Goal: Task Accomplishment & Management: Manage account settings

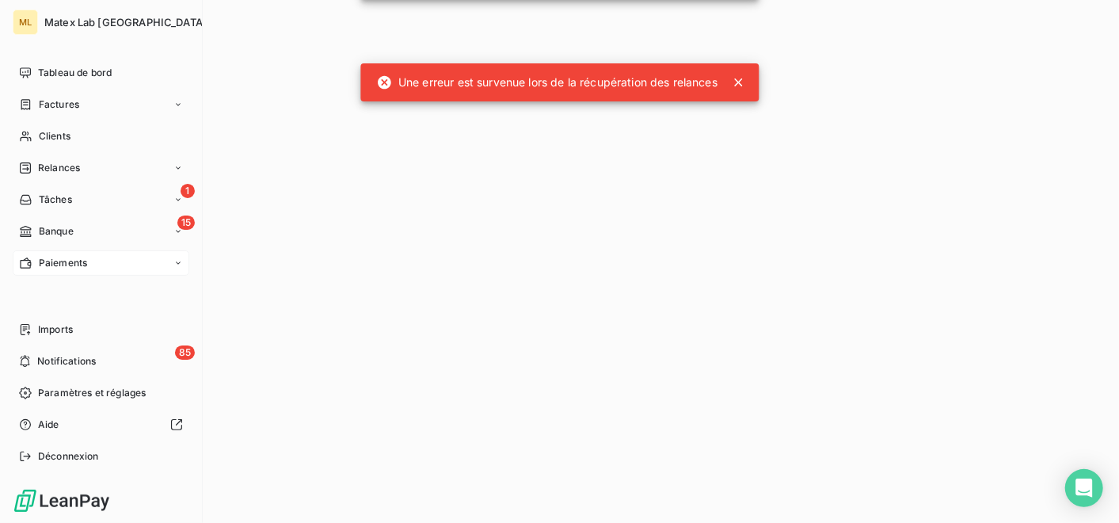
click at [51, 256] on span "Paiements" at bounding box center [63, 263] width 48 height 14
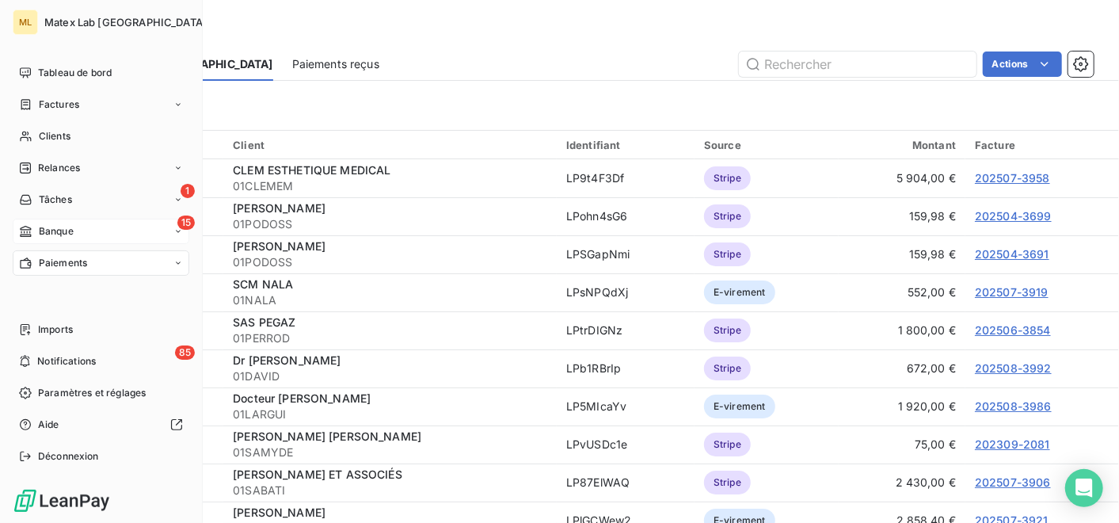
click at [68, 226] on span "Banque" at bounding box center [56, 231] width 35 height 14
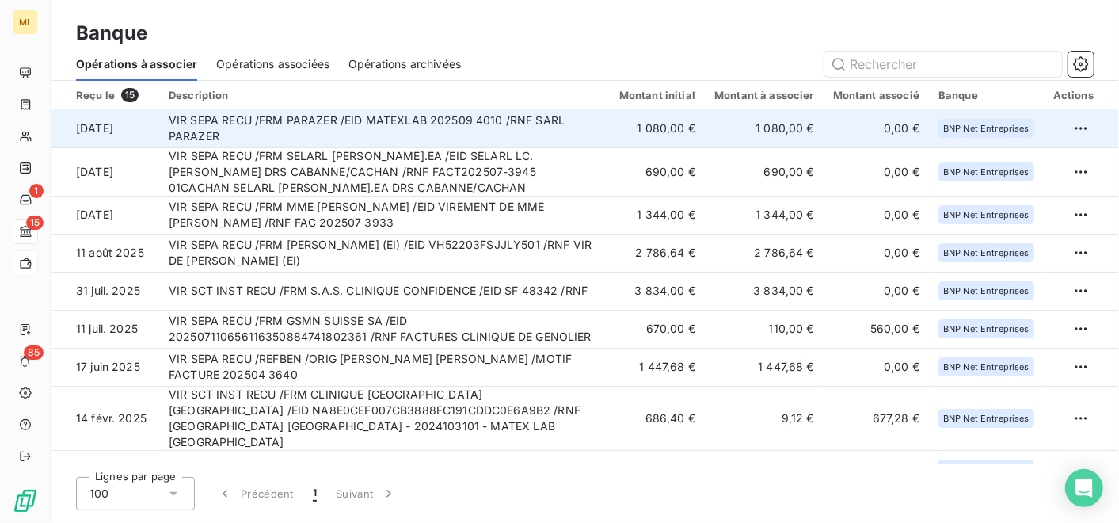
click at [573, 127] on td "VIR SEPA RECU /FRM PARAZER /EID MATEXLAB 202509 4010 /RNF SARL PARAZER" at bounding box center [384, 128] width 451 height 38
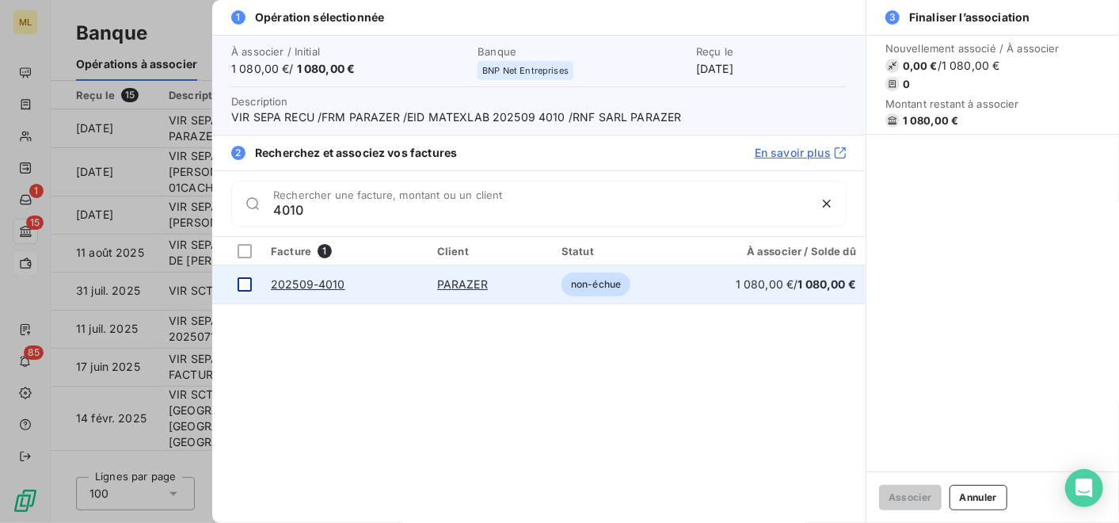
type input "4010"
click at [245, 281] on div at bounding box center [245, 284] width 14 height 14
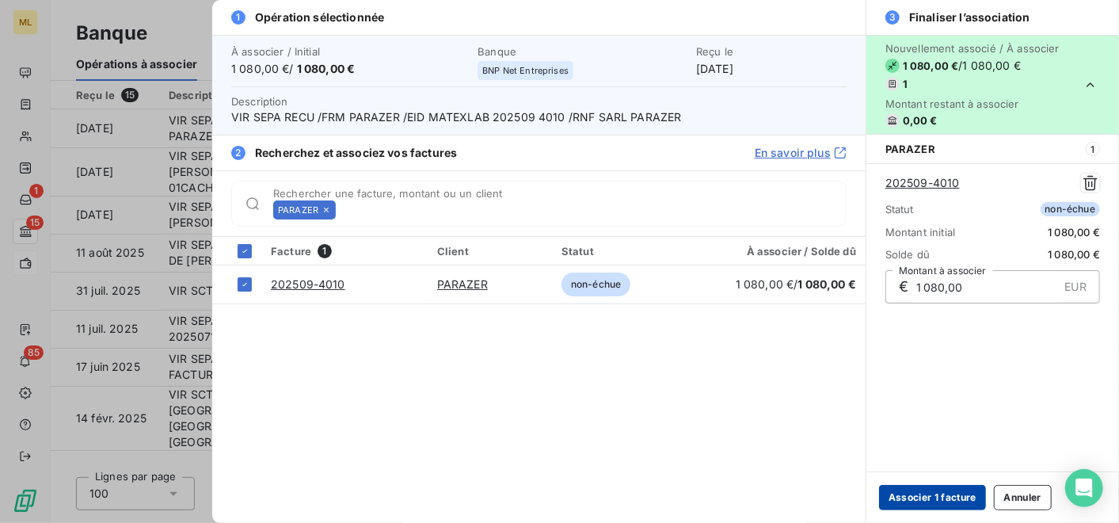
click at [948, 496] on button "Associer 1 facture" at bounding box center [932, 497] width 107 height 25
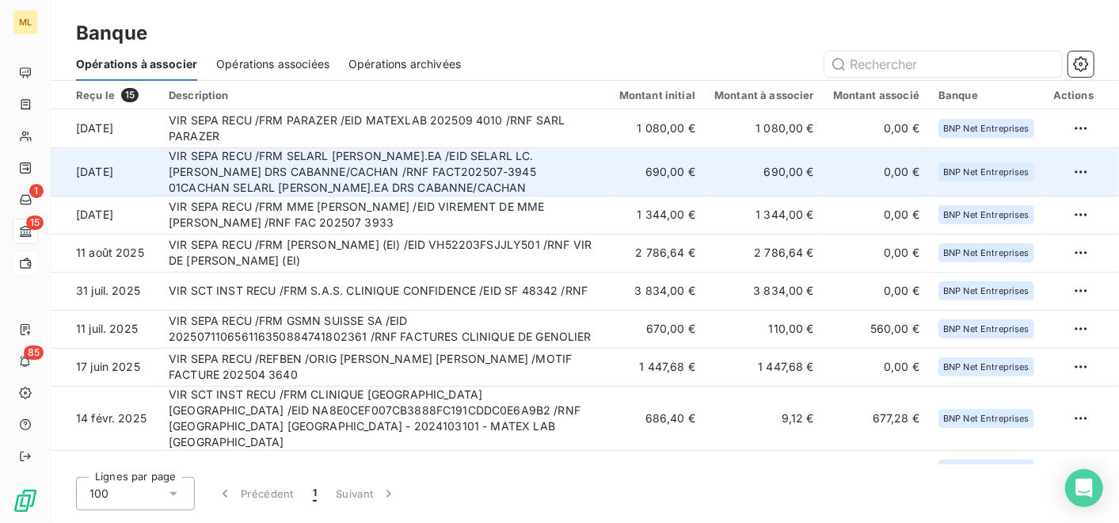
click at [572, 171] on td "VIR SEPA RECU /FRM SELARL [PERSON_NAME].EA /EID SELARL LC.[PERSON_NAME] DRS CAB…" at bounding box center [384, 171] width 451 height 48
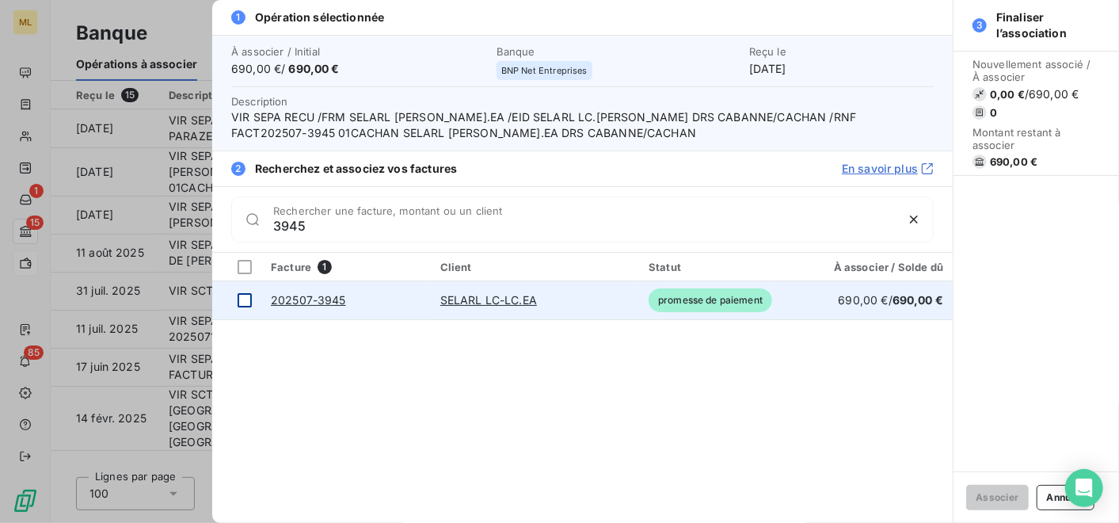
type input "3945"
click at [244, 299] on div at bounding box center [245, 300] width 14 height 14
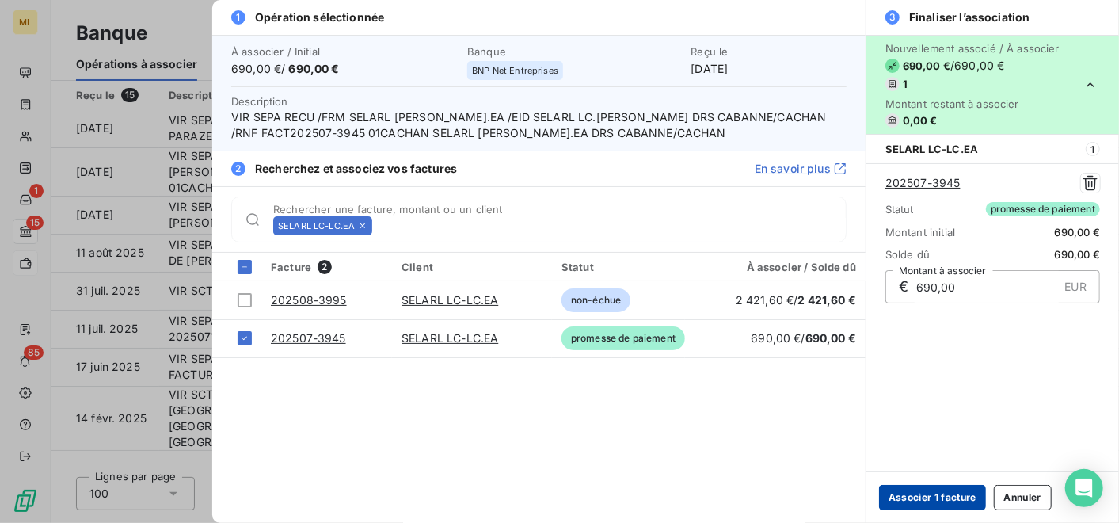
click at [952, 498] on button "Associer 1 facture" at bounding box center [932, 497] width 107 height 25
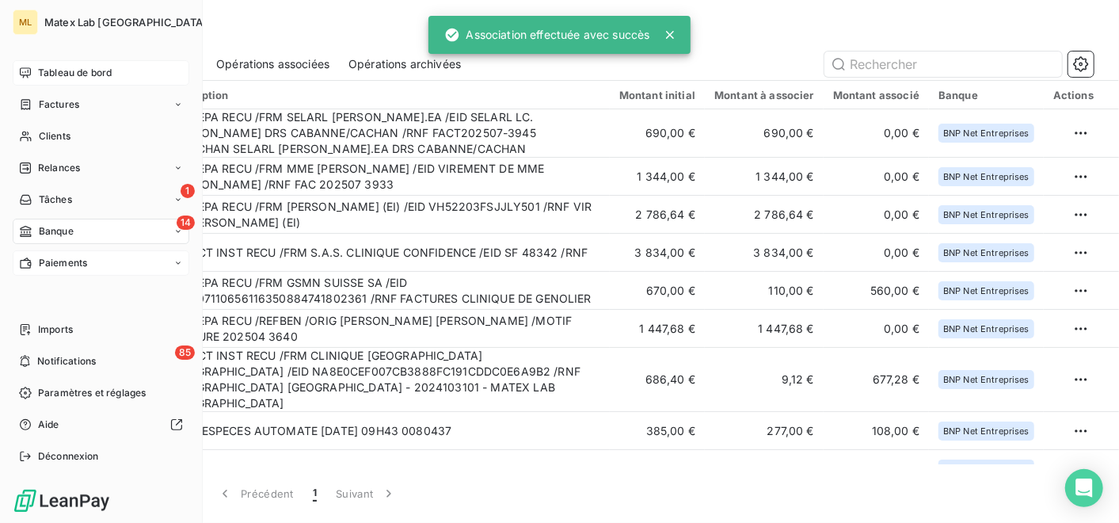
click at [75, 75] on span "Tableau de bord" at bounding box center [75, 73] width 74 height 14
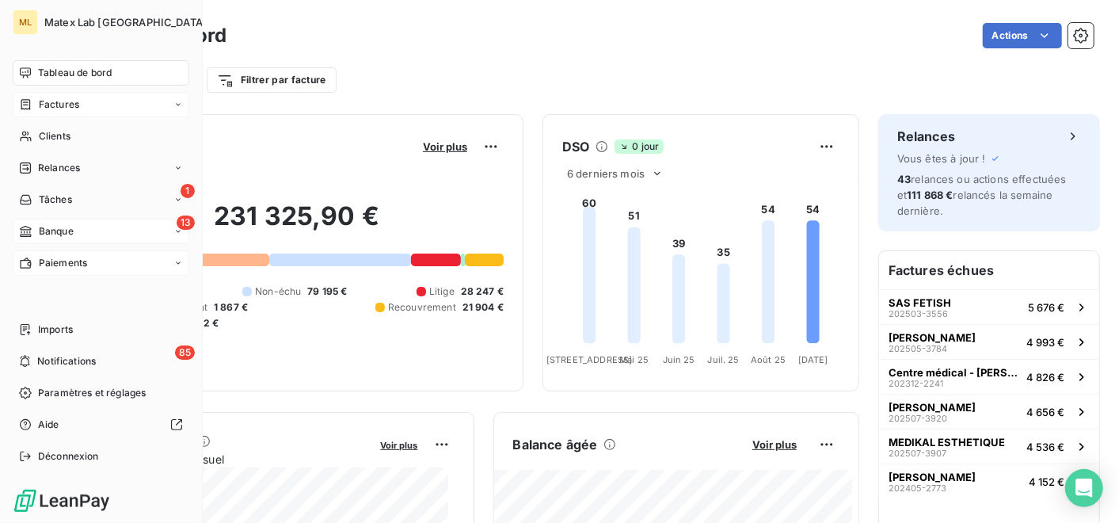
click at [67, 111] on span "Factures" at bounding box center [59, 104] width 40 height 14
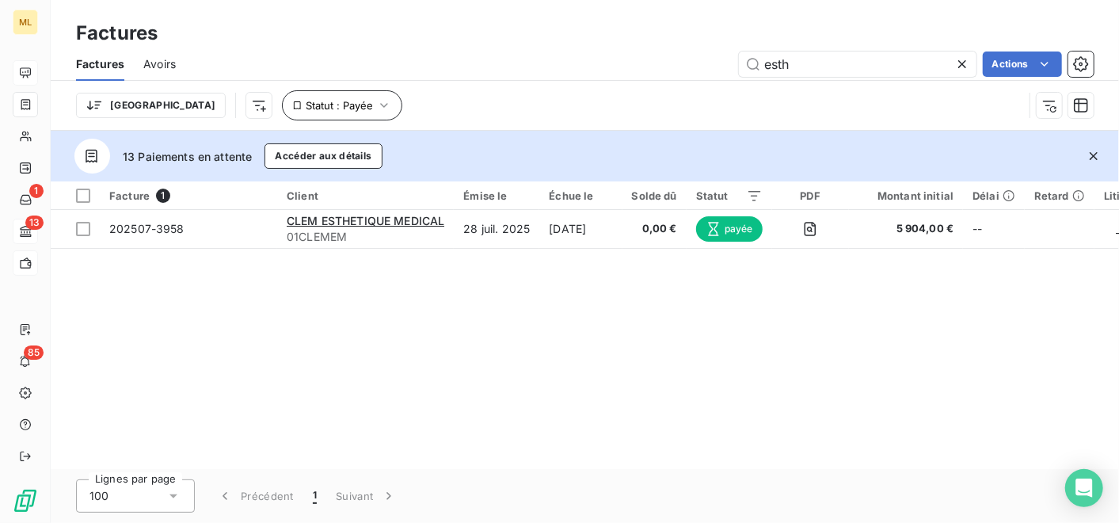
type input "esth"
click at [301, 96] on button "Statut : Payée" at bounding box center [342, 105] width 120 height 30
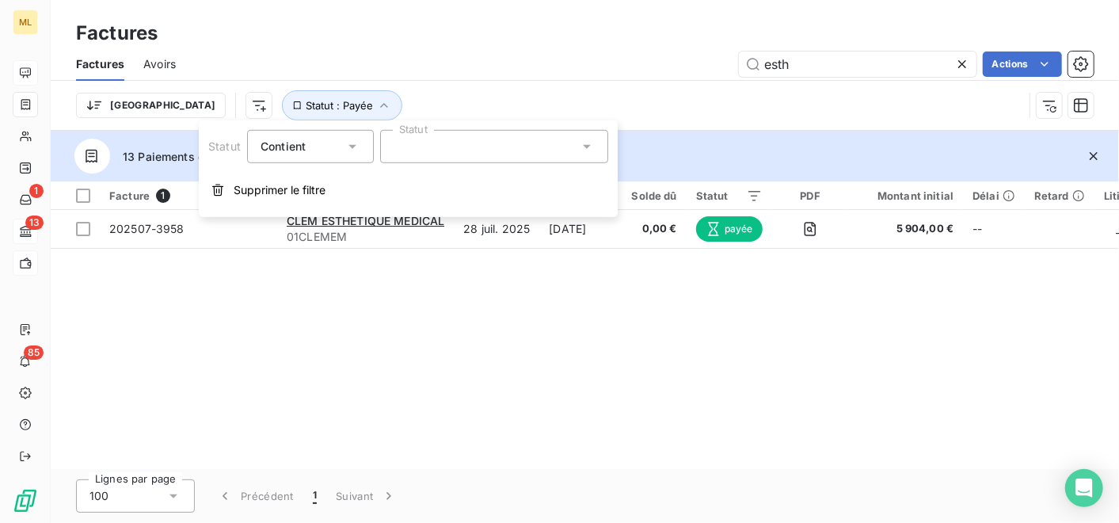
click at [439, 140] on div at bounding box center [494, 146] width 228 height 33
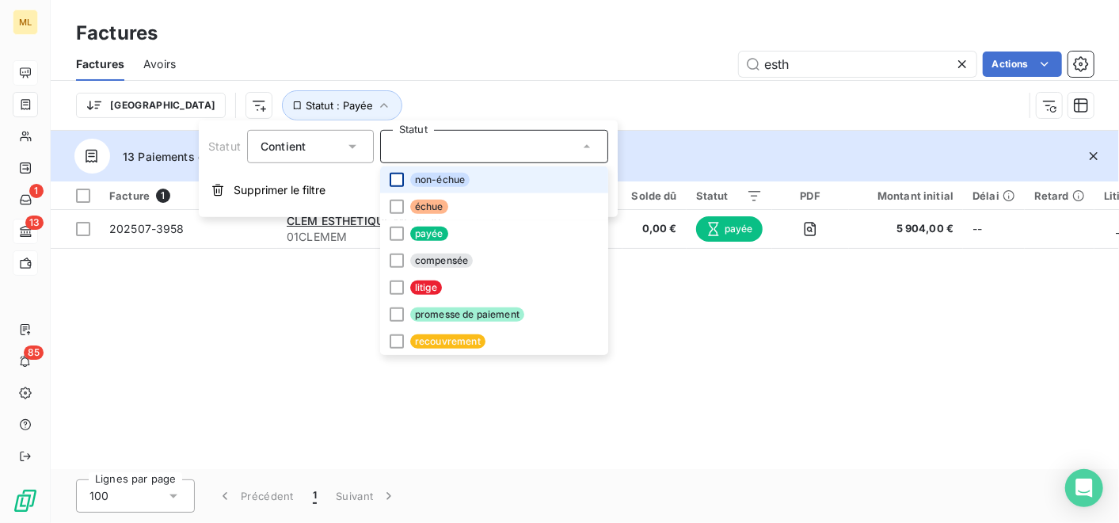
click at [397, 177] on div at bounding box center [397, 180] width 14 height 14
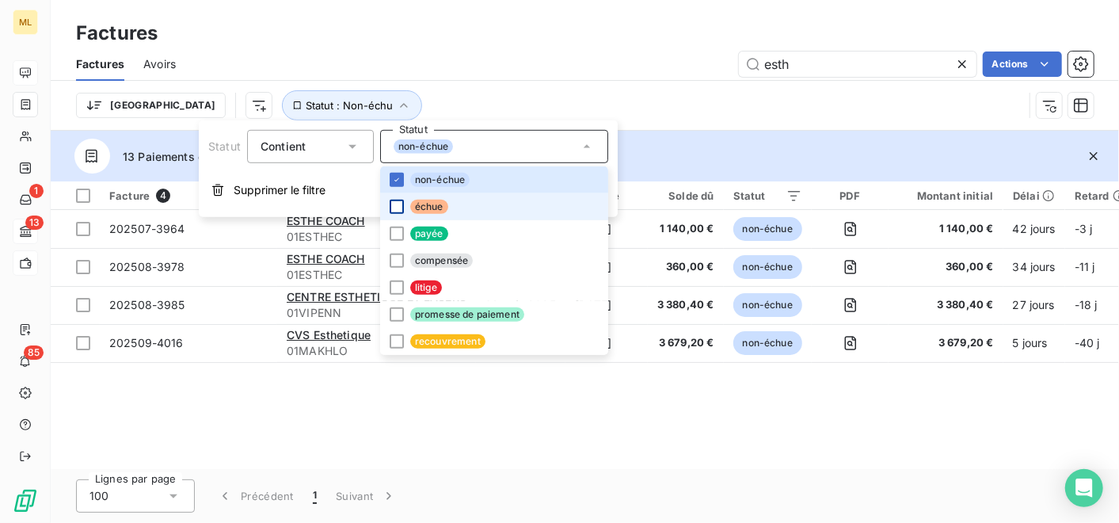
click at [395, 206] on div at bounding box center [397, 207] width 14 height 14
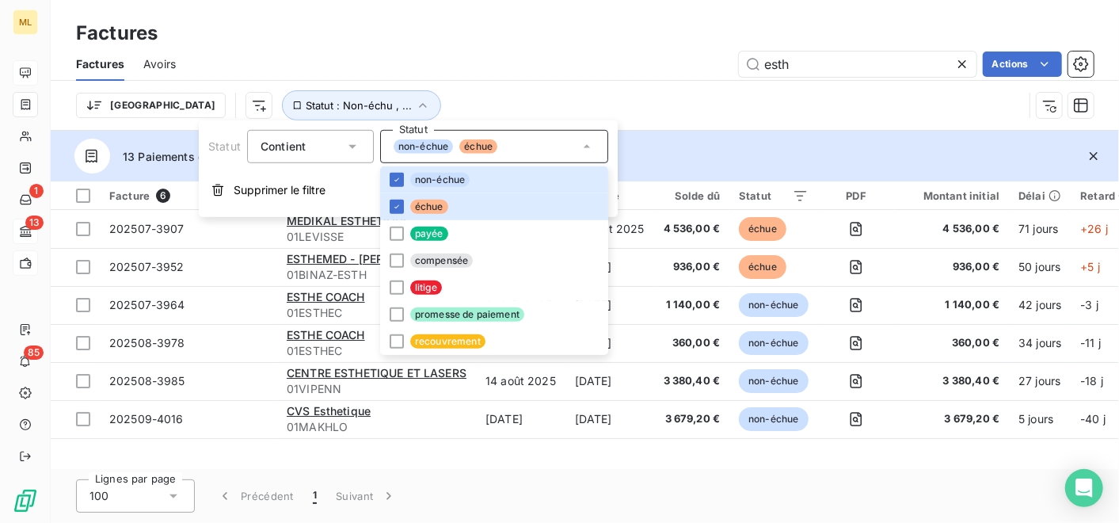
click at [642, 97] on div "Trier Statut : Non-échu , ..." at bounding box center [549, 105] width 947 height 30
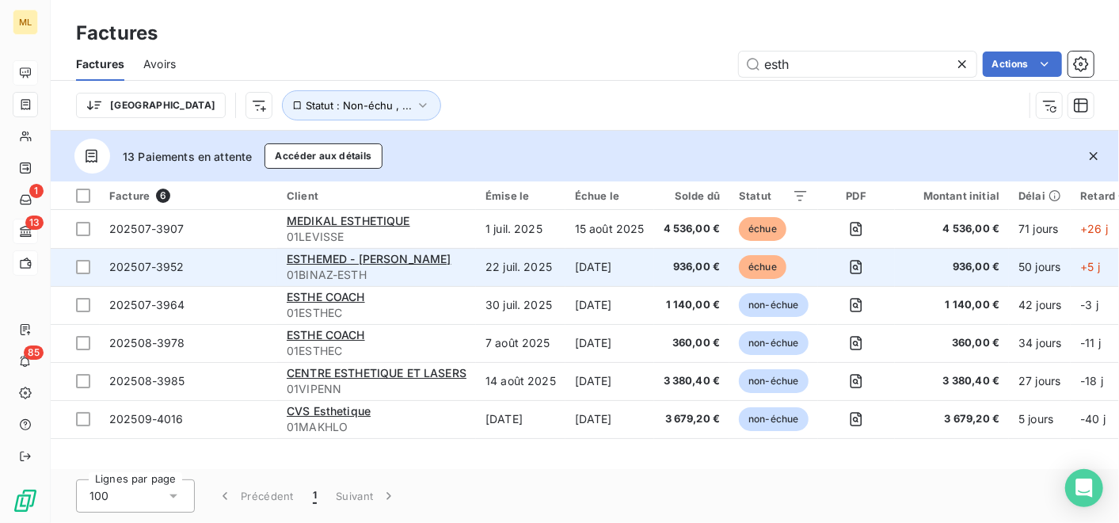
click at [660, 264] on td "936,00 €" at bounding box center [692, 267] width 76 height 38
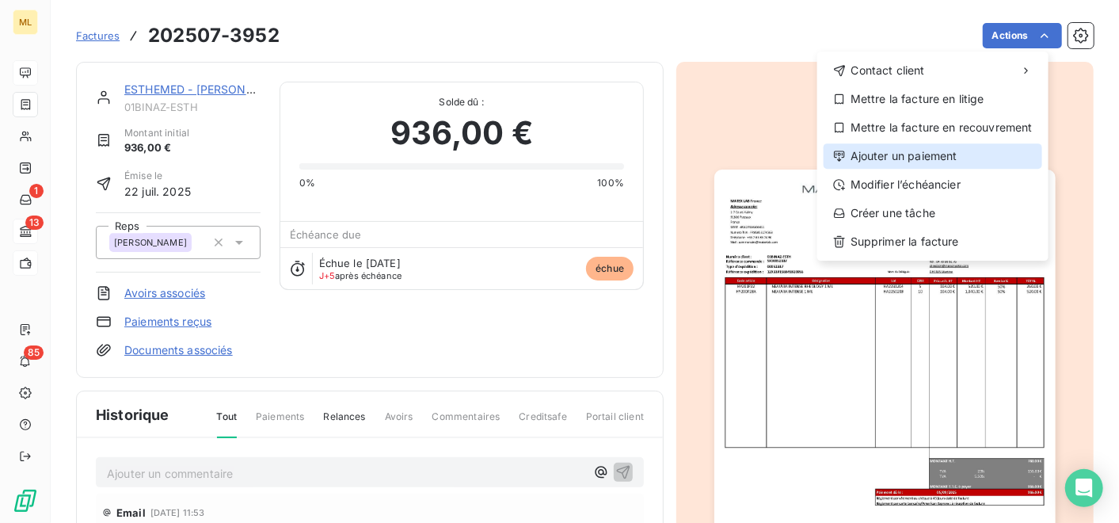
click at [930, 151] on div "Ajouter un paiement" at bounding box center [933, 155] width 219 height 25
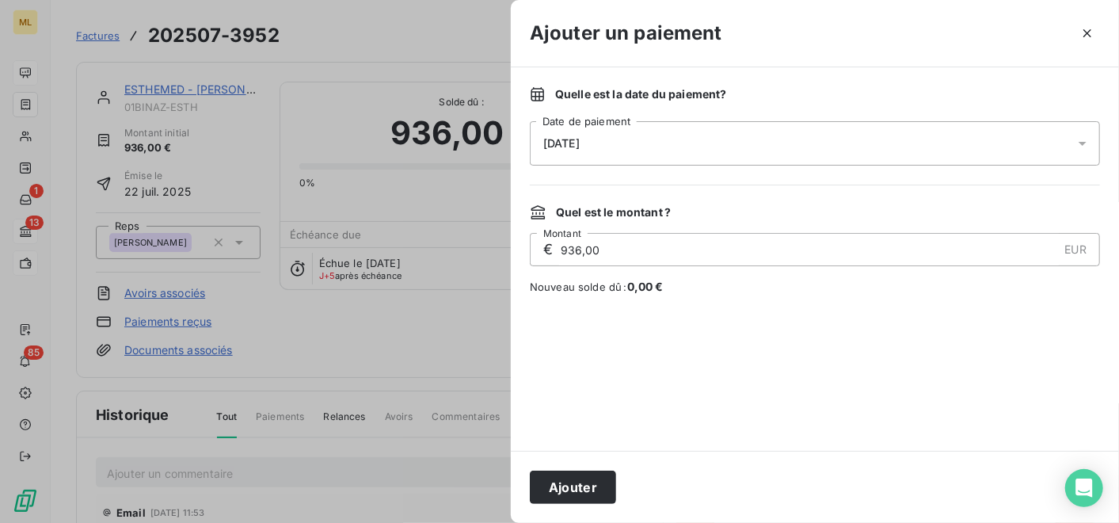
click at [672, 150] on div "[DATE]" at bounding box center [815, 143] width 570 height 44
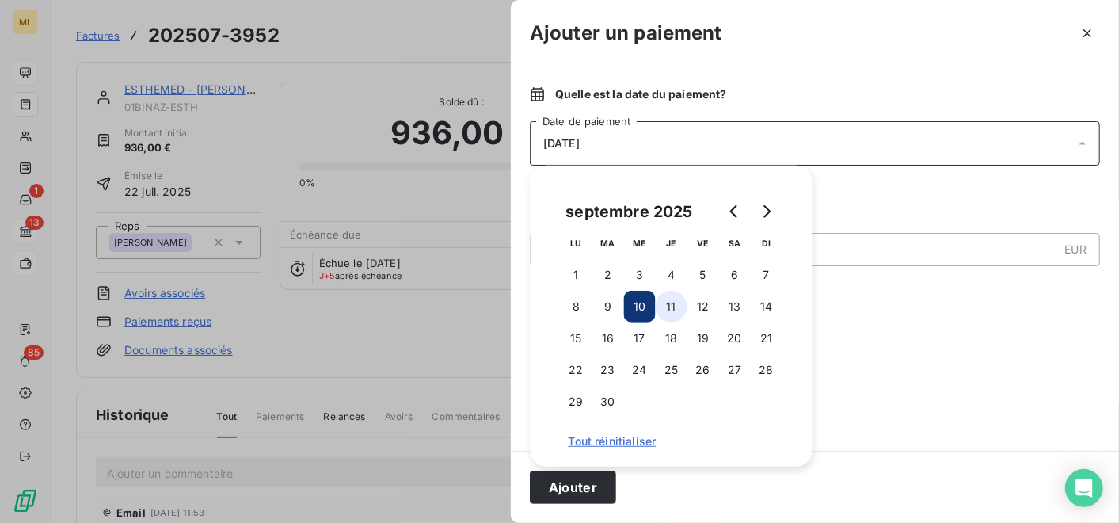
click at [668, 305] on button "11" at bounding box center [672, 307] width 32 height 32
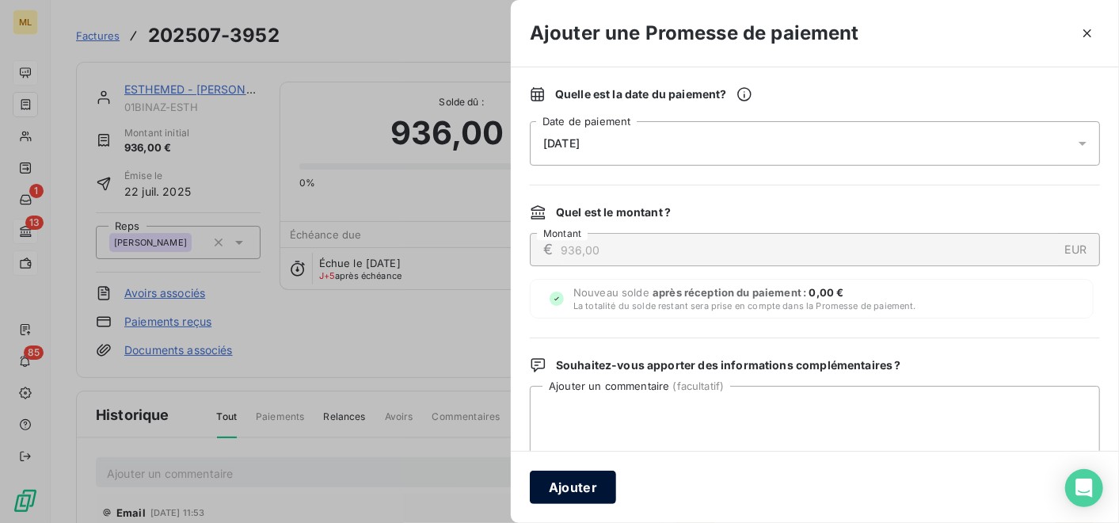
click at [587, 480] on button "Ajouter" at bounding box center [573, 486] width 86 height 33
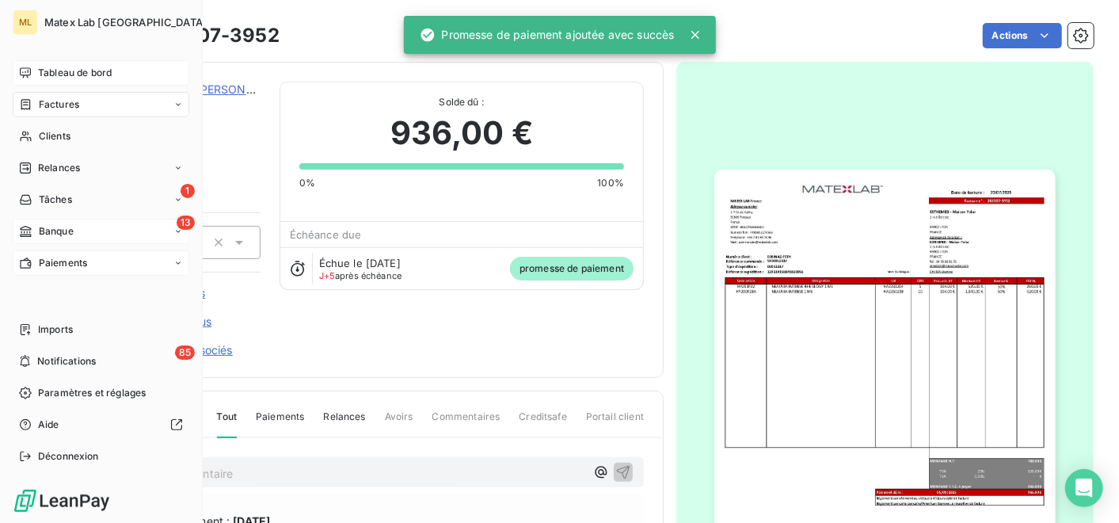
click at [35, 111] on div "Factures" at bounding box center [101, 104] width 177 height 25
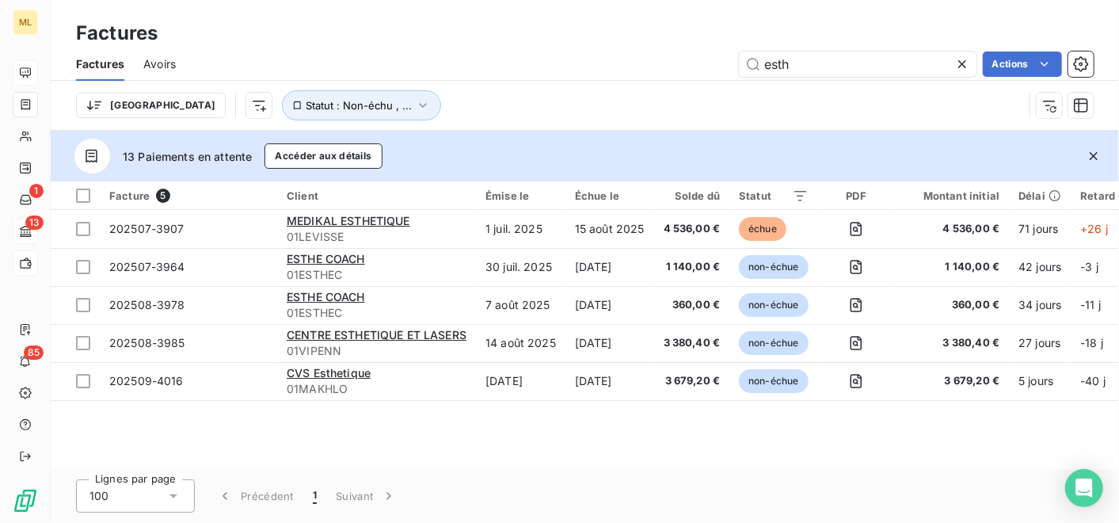
drag, startPoint x: 841, startPoint y: 70, endPoint x: 706, endPoint y: 77, distance: 135.6
click at [706, 77] on div "Factures Avoirs esth Actions" at bounding box center [585, 64] width 1068 height 33
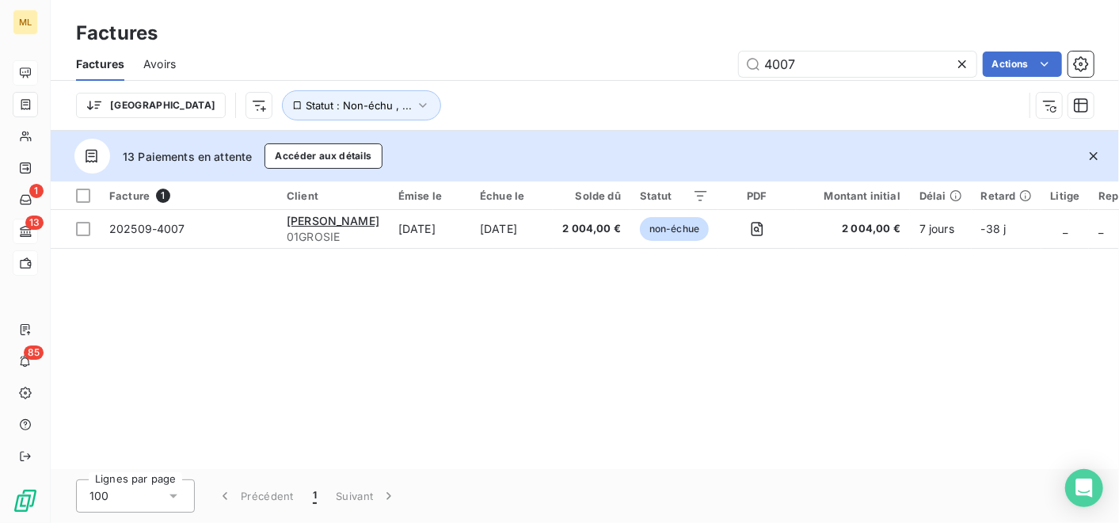
type input "4007"
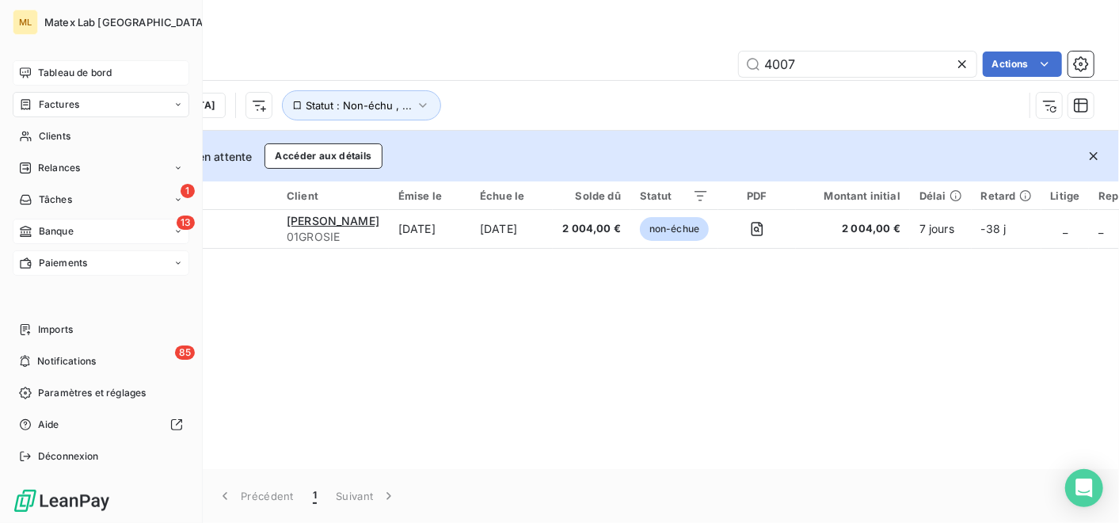
click at [89, 72] on span "Tableau de bord" at bounding box center [75, 73] width 74 height 14
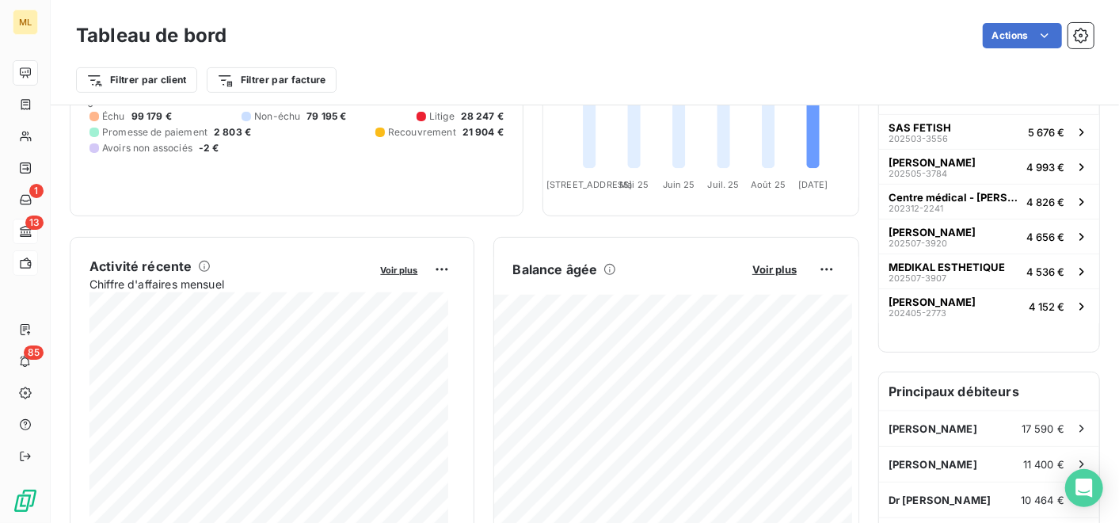
scroll to position [88, 0]
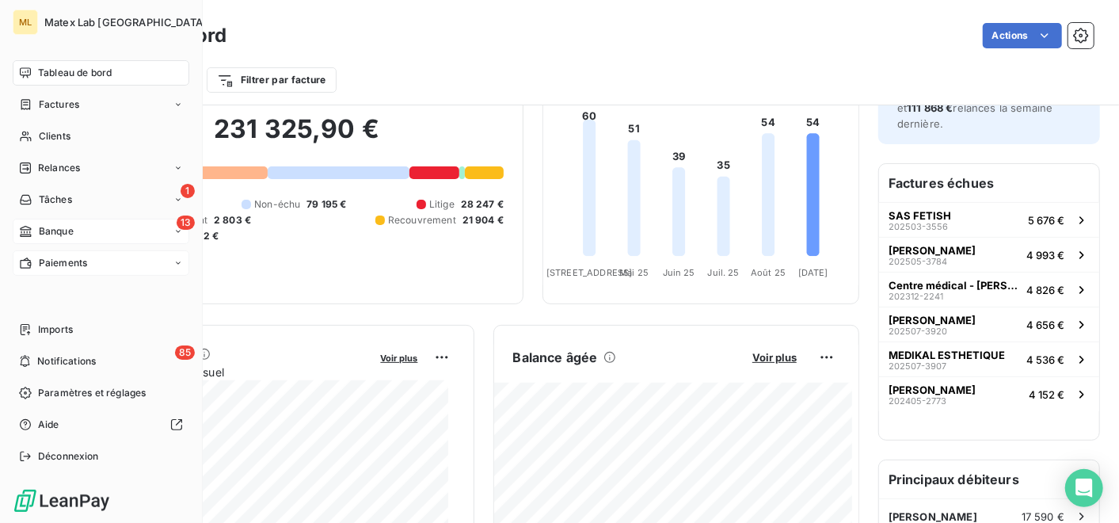
click at [75, 72] on span "Tableau de bord" at bounding box center [75, 73] width 74 height 14
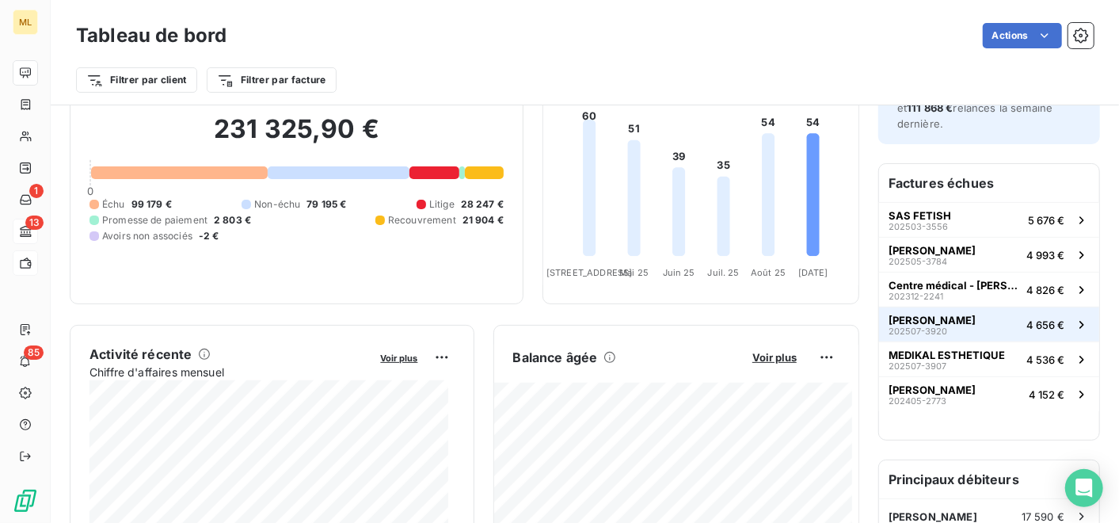
click at [988, 319] on button "[PERSON_NAME] 202507-3920 4 656 €" at bounding box center [989, 323] width 220 height 35
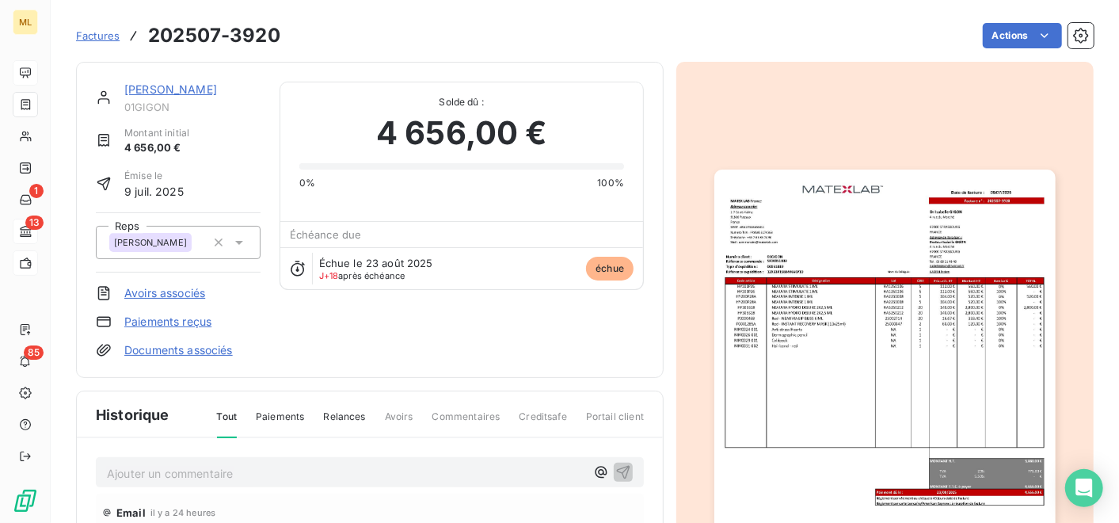
click at [922, 395] on img "button" at bounding box center [884, 409] width 341 height 481
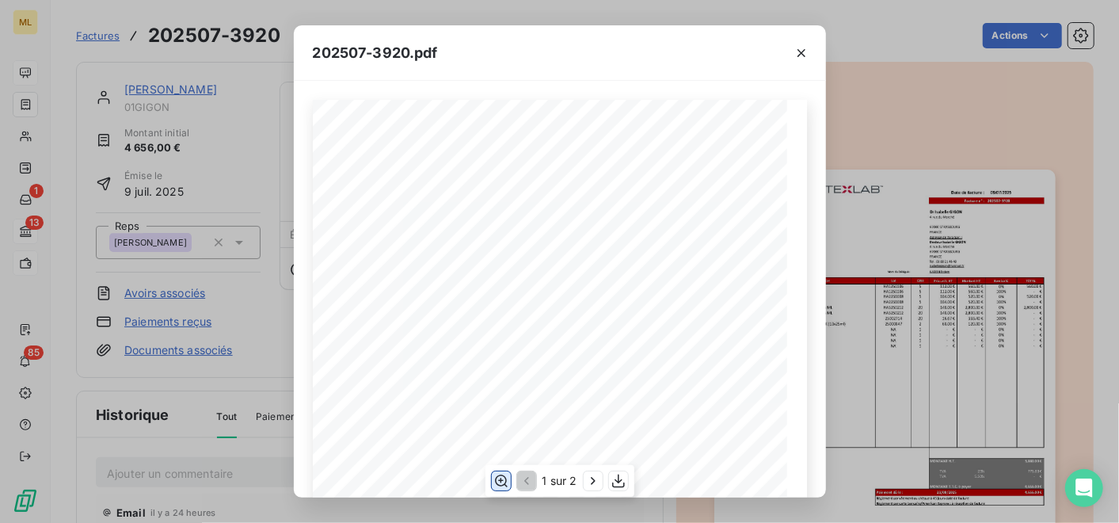
click at [504, 478] on icon "button" at bounding box center [501, 481] width 16 height 16
click at [796, 54] on icon "button" at bounding box center [801, 53] width 16 height 16
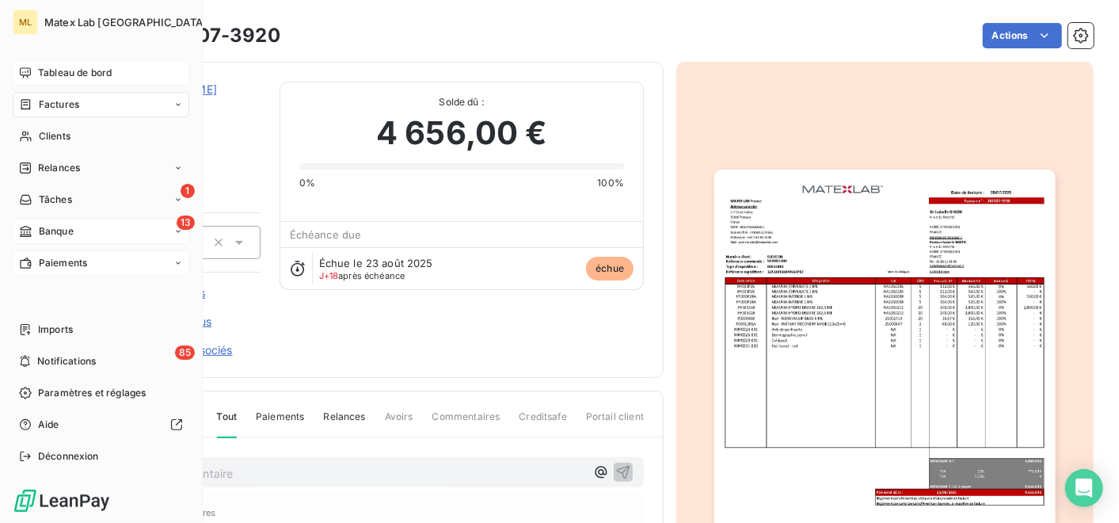
click at [38, 72] on span "Tableau de bord" at bounding box center [75, 73] width 74 height 14
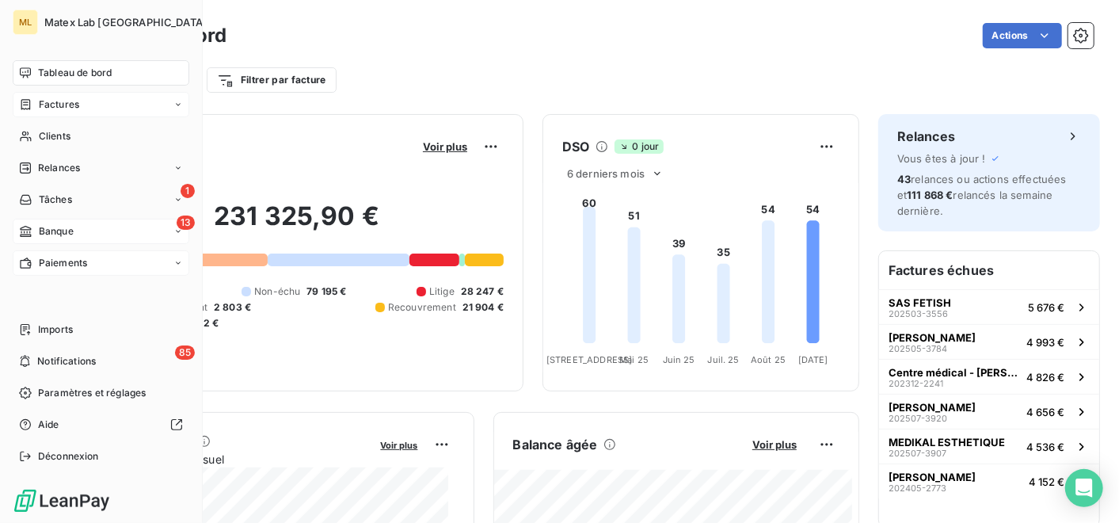
click at [56, 105] on span "Factures" at bounding box center [59, 104] width 40 height 14
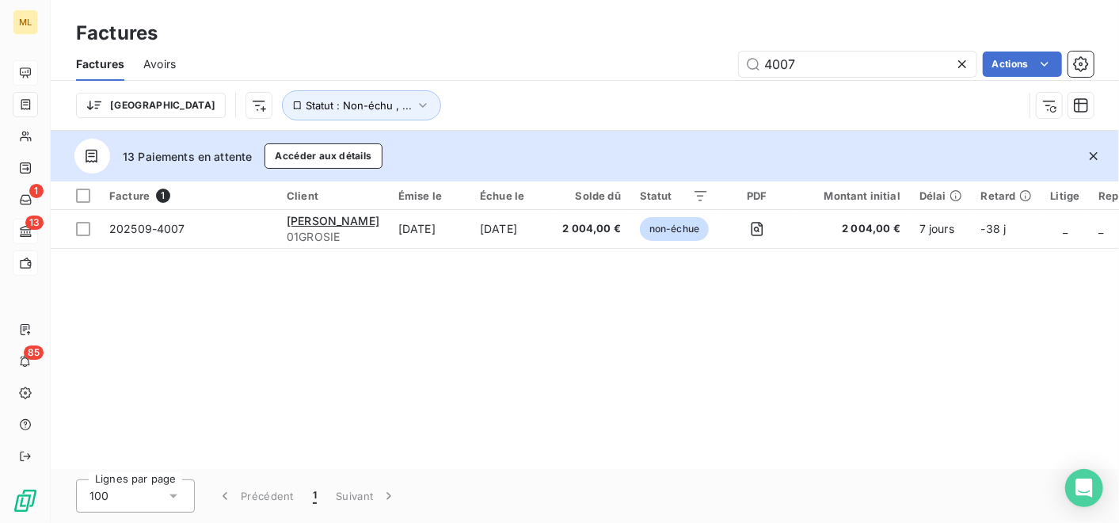
drag, startPoint x: 824, startPoint y: 67, endPoint x: 716, endPoint y: 70, distance: 107.7
click at [716, 70] on div "4007 Actions" at bounding box center [644, 63] width 899 height 25
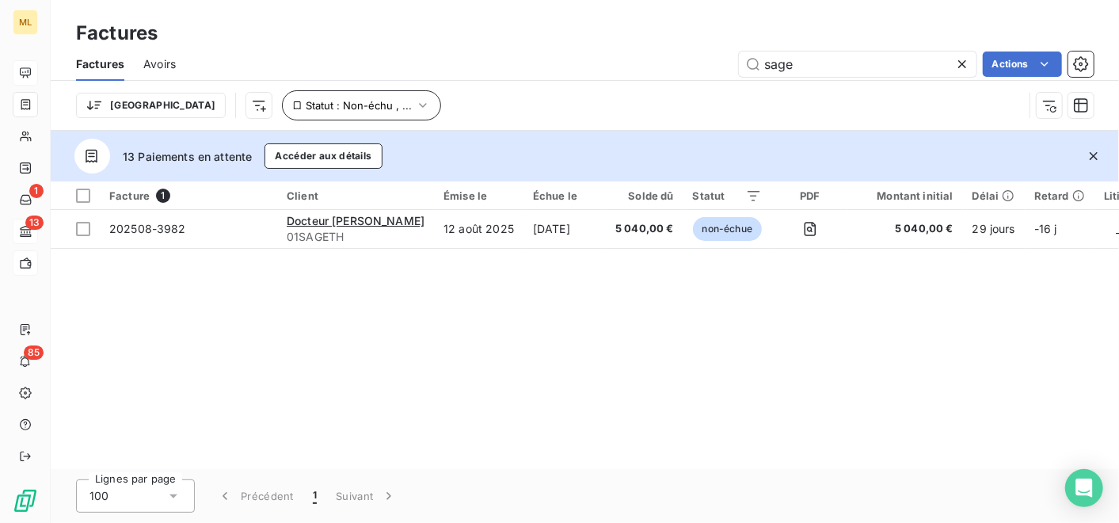
type input "sage"
click at [415, 106] on icon "button" at bounding box center [423, 105] width 16 height 16
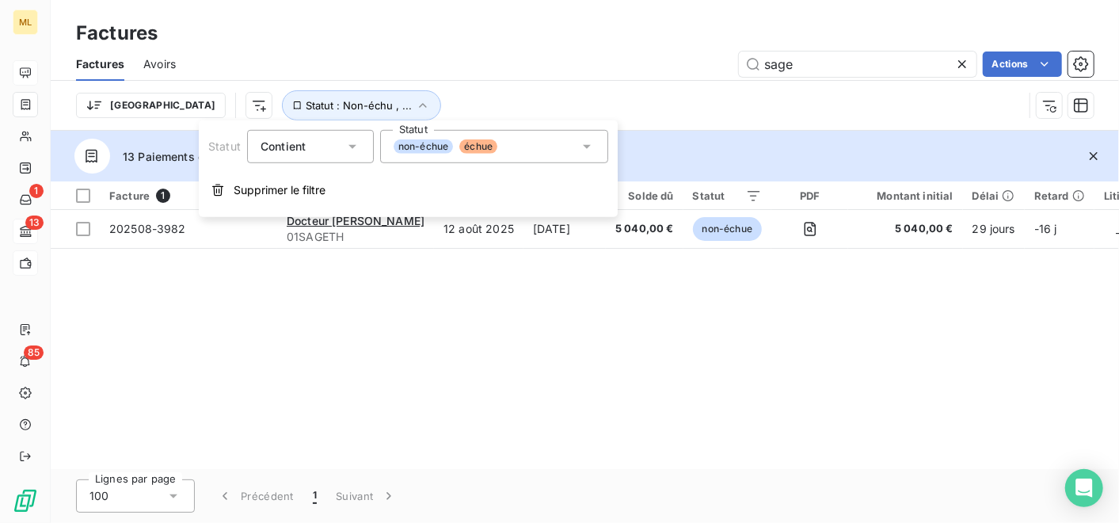
click at [557, 146] on div "non-échue échue" at bounding box center [494, 146] width 228 height 33
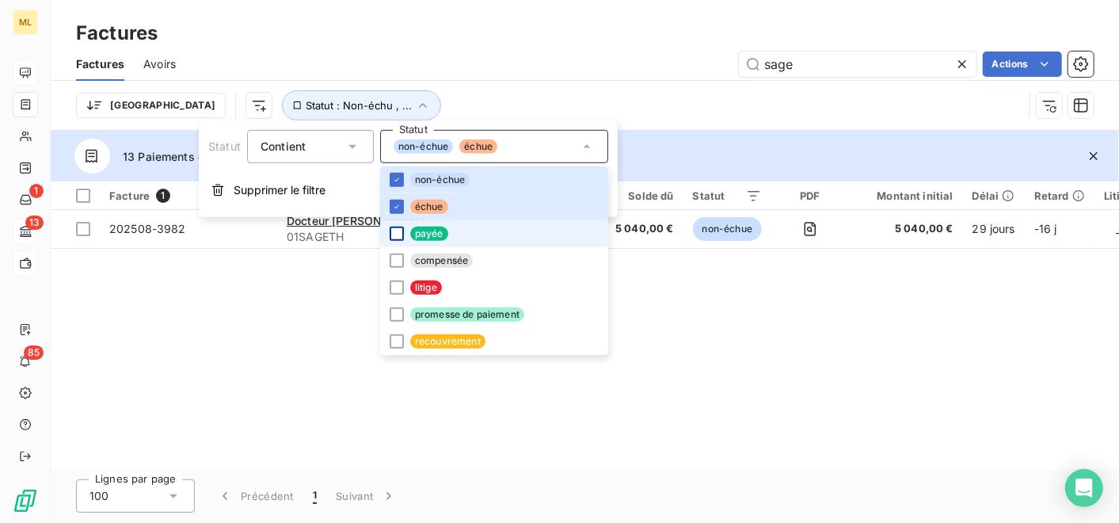
click at [398, 233] on div at bounding box center [397, 233] width 14 height 14
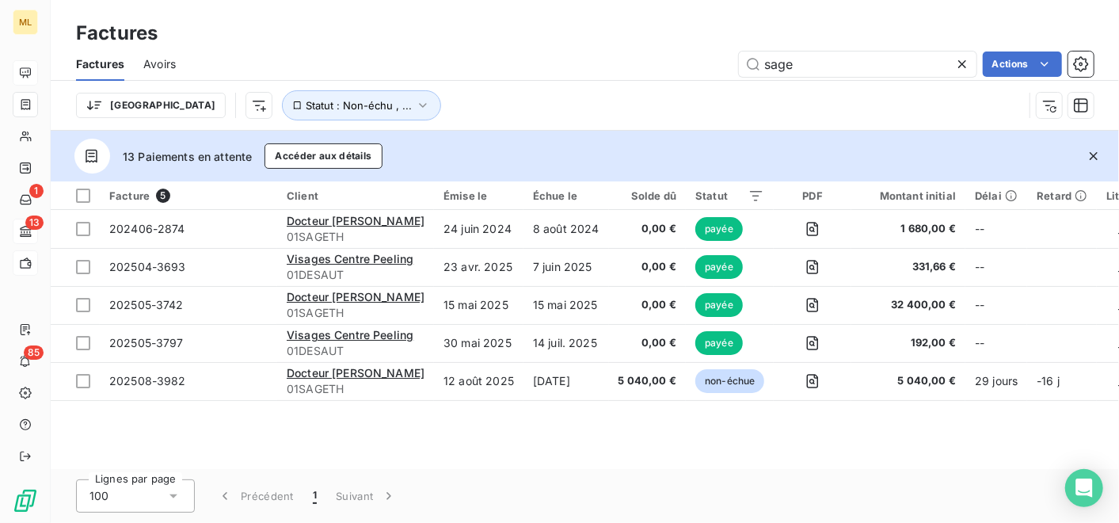
click at [714, 447] on div "Facture 5 Client Émise le Échue le Solde dû Statut PDF Montant initial Délai Re…" at bounding box center [585, 324] width 1068 height 287
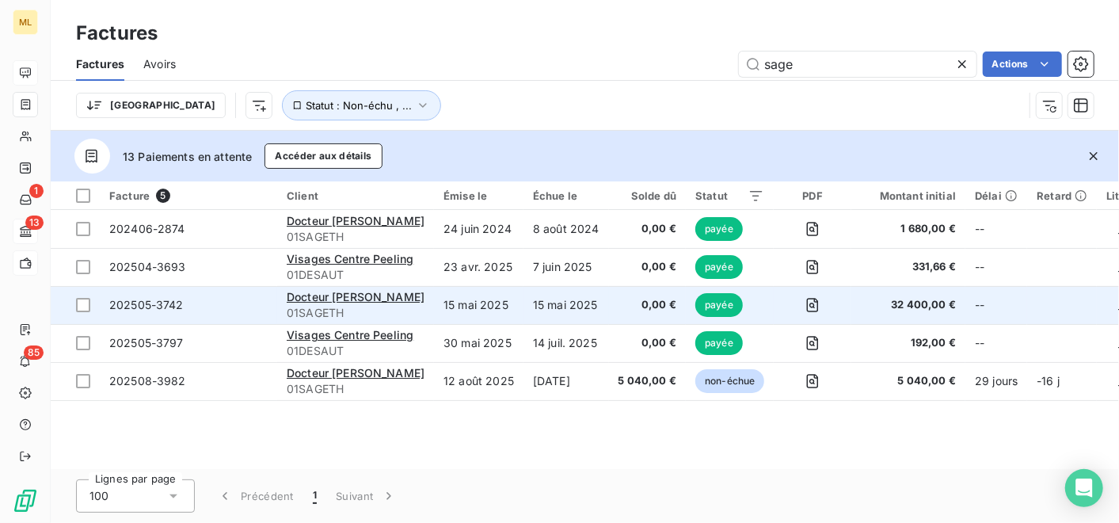
click at [508, 299] on td "15 mai 2025" at bounding box center [478, 305] width 89 height 38
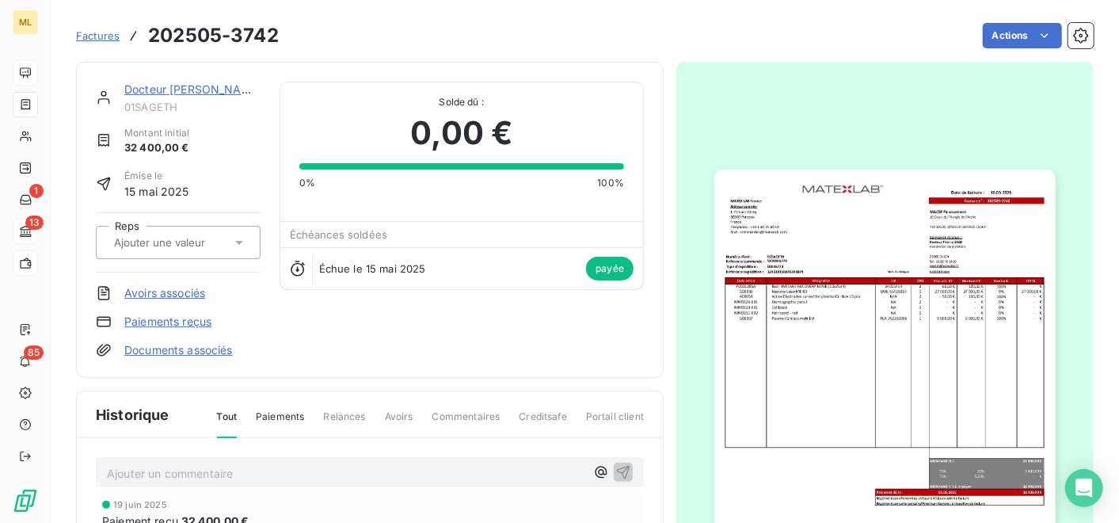
click at [901, 352] on img "button" at bounding box center [884, 409] width 341 height 481
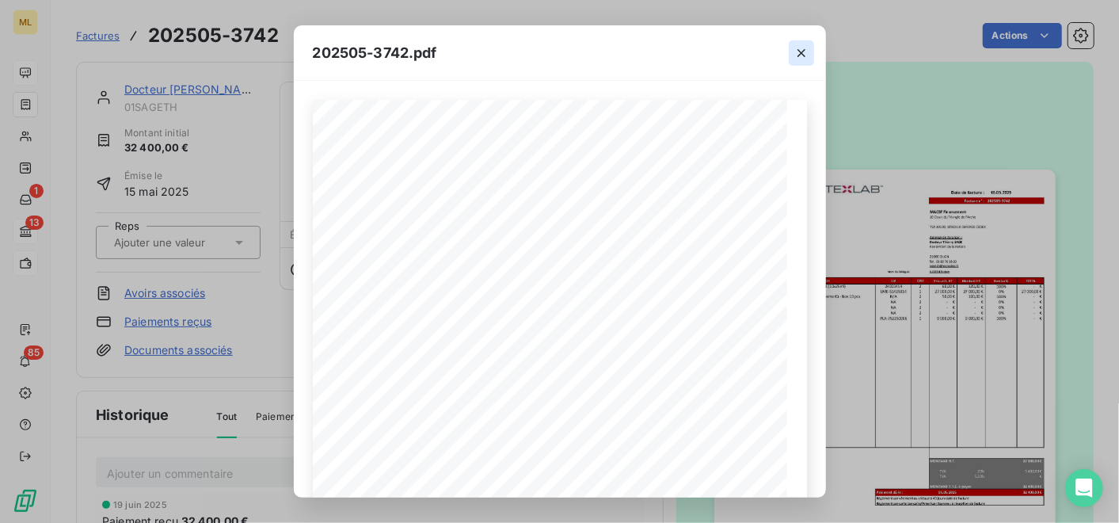
click at [801, 50] on icon "button" at bounding box center [801, 53] width 16 height 16
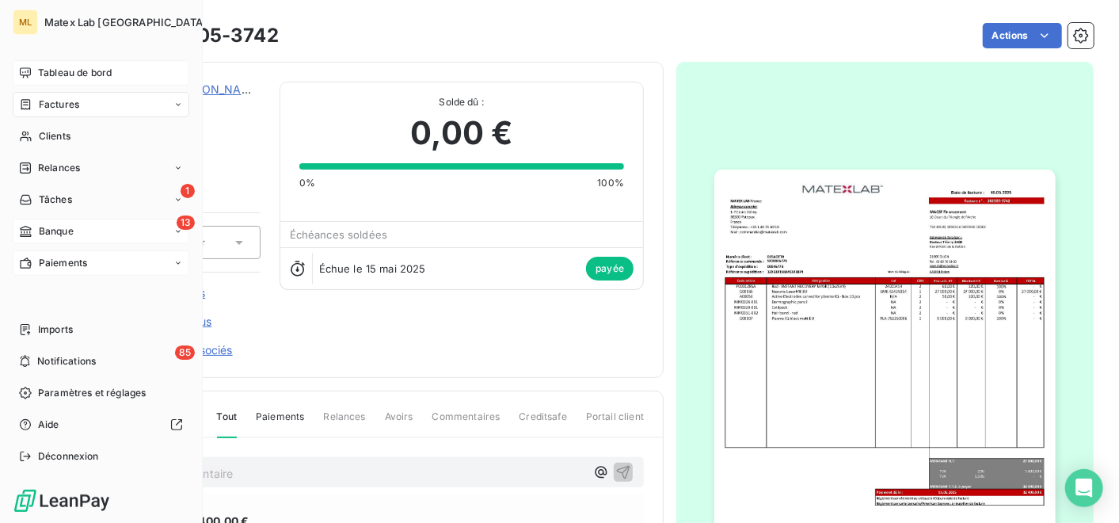
click at [51, 264] on span "Paiements" at bounding box center [63, 263] width 48 height 14
